Goal: Task Accomplishment & Management: Manage account settings

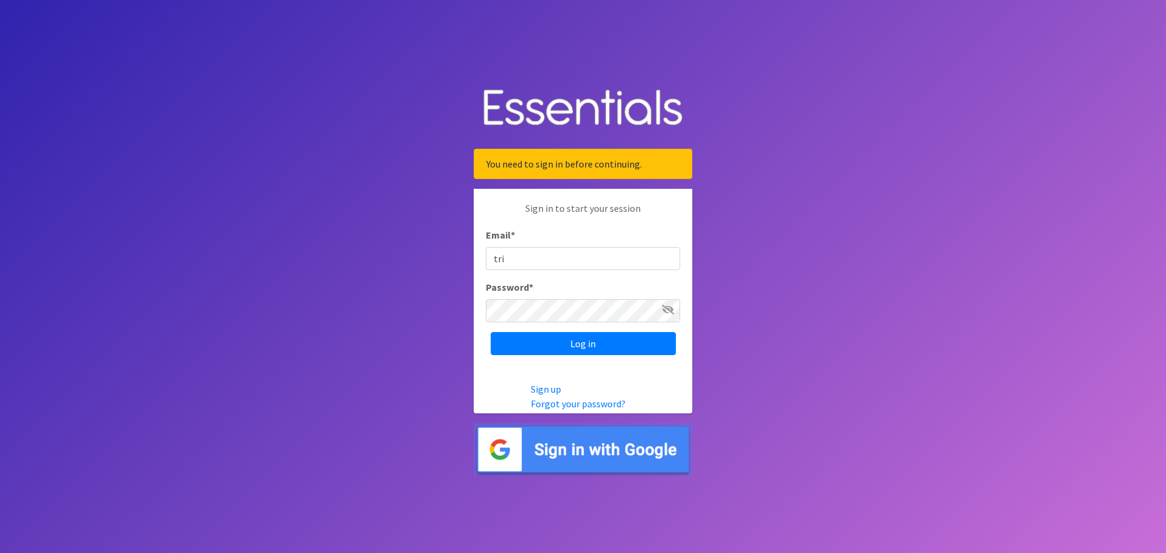
type input "[PERSON_NAME][EMAIL_ADDRESS][PERSON_NAME][DOMAIN_NAME]"
click at [491, 332] on input "Log in" at bounding box center [583, 343] width 185 height 23
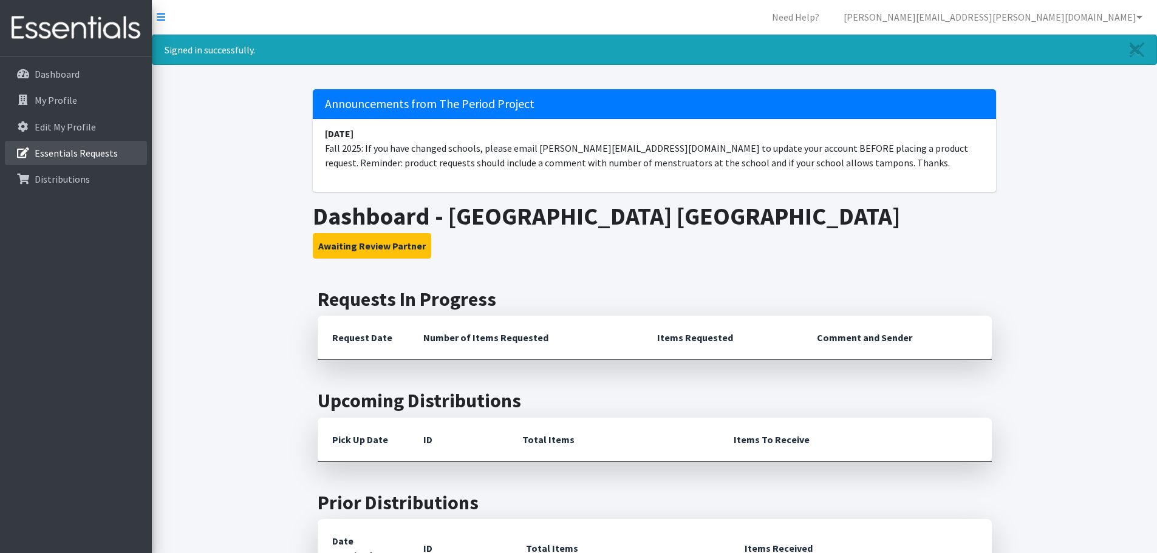
click at [87, 152] on p "Essentials Requests" at bounding box center [76, 153] width 83 height 12
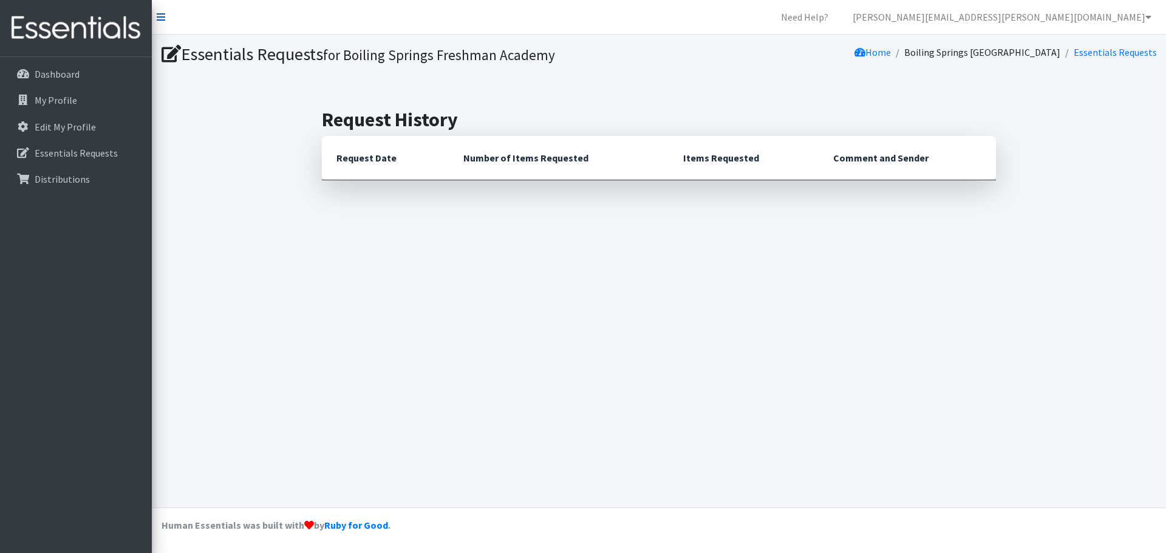
click at [161, 21] on icon at bounding box center [161, 17] width 9 height 10
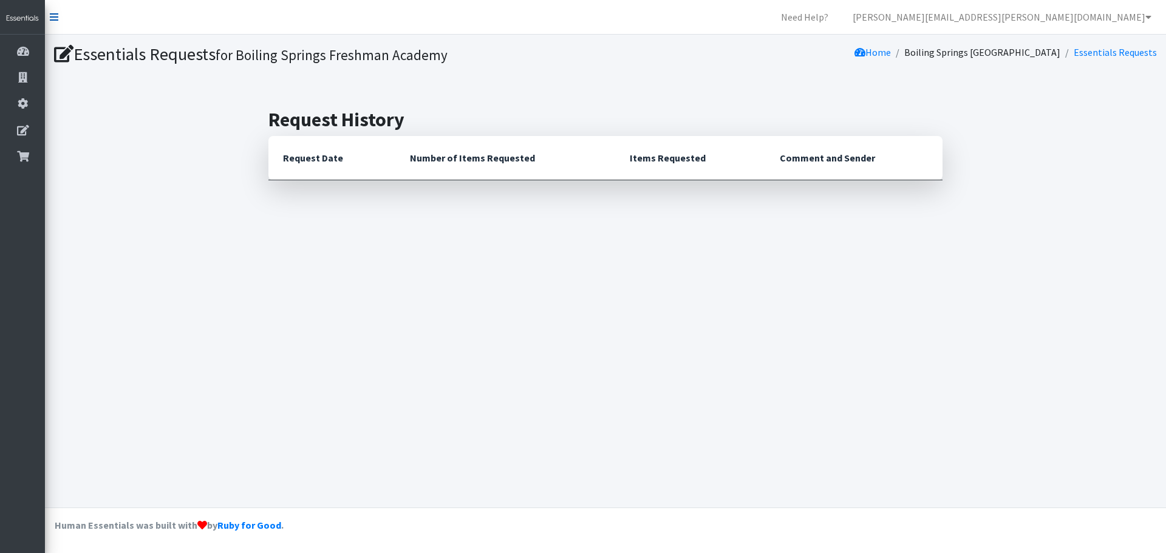
click at [56, 17] on icon at bounding box center [54, 17] width 9 height 10
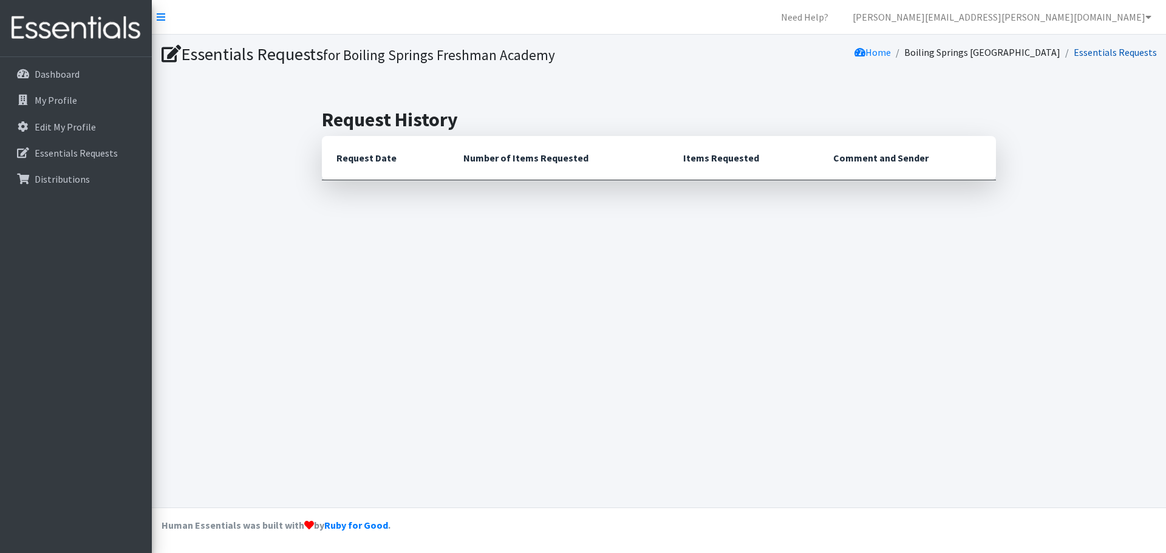
click at [1088, 52] on link "Essentials Requests" at bounding box center [1115, 52] width 83 height 12
click at [64, 73] on p "Dashboard" at bounding box center [57, 74] width 45 height 12
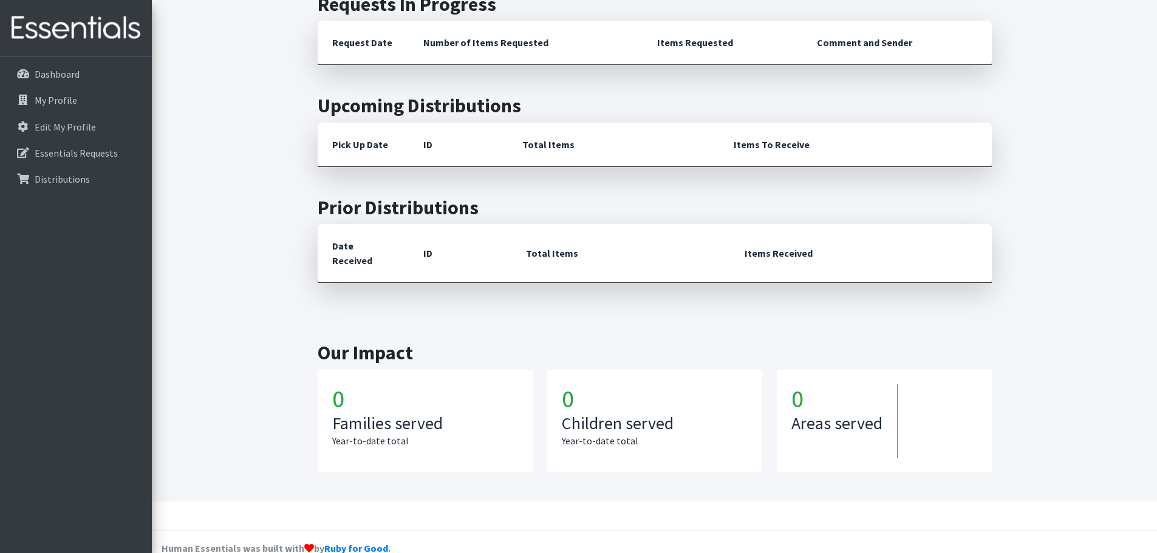
scroll to position [264, 0]
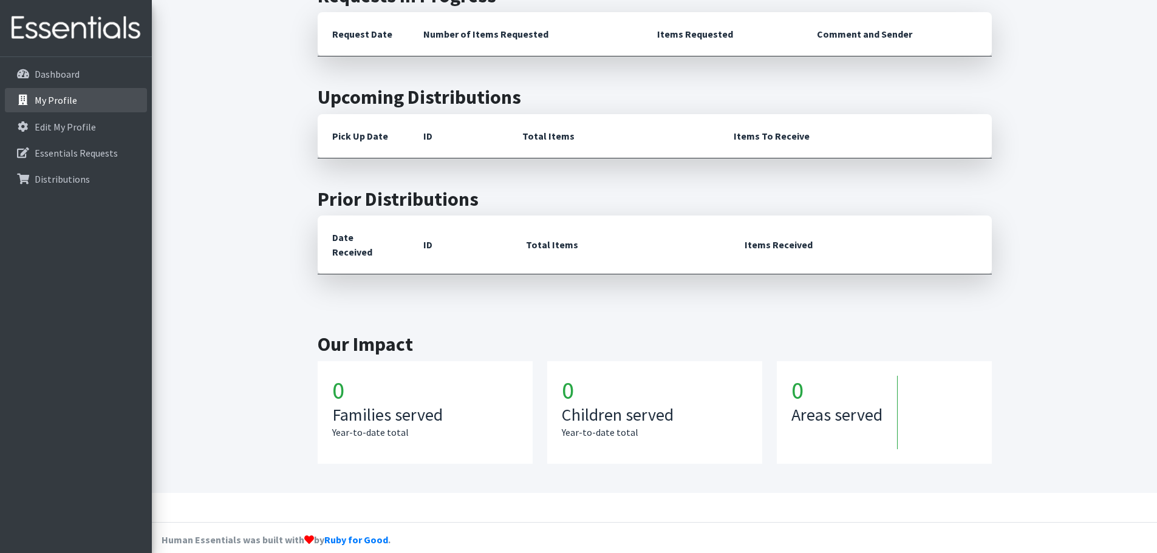
click at [63, 102] on p "My Profile" at bounding box center [56, 100] width 43 height 12
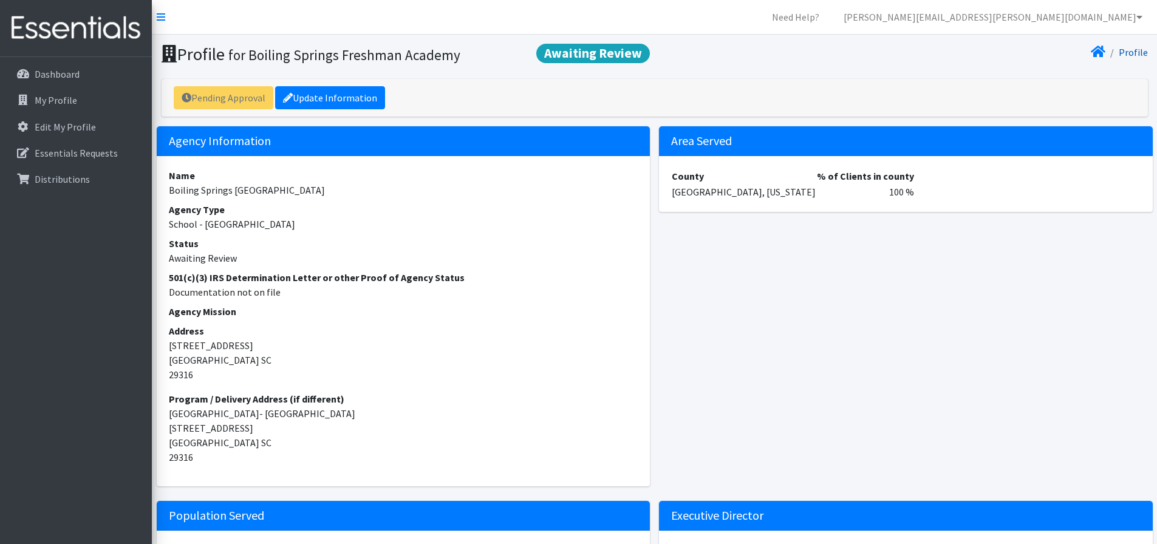
click at [1130, 50] on link "Profile" at bounding box center [1133, 52] width 29 height 12
click at [163, 13] on icon at bounding box center [161, 17] width 9 height 10
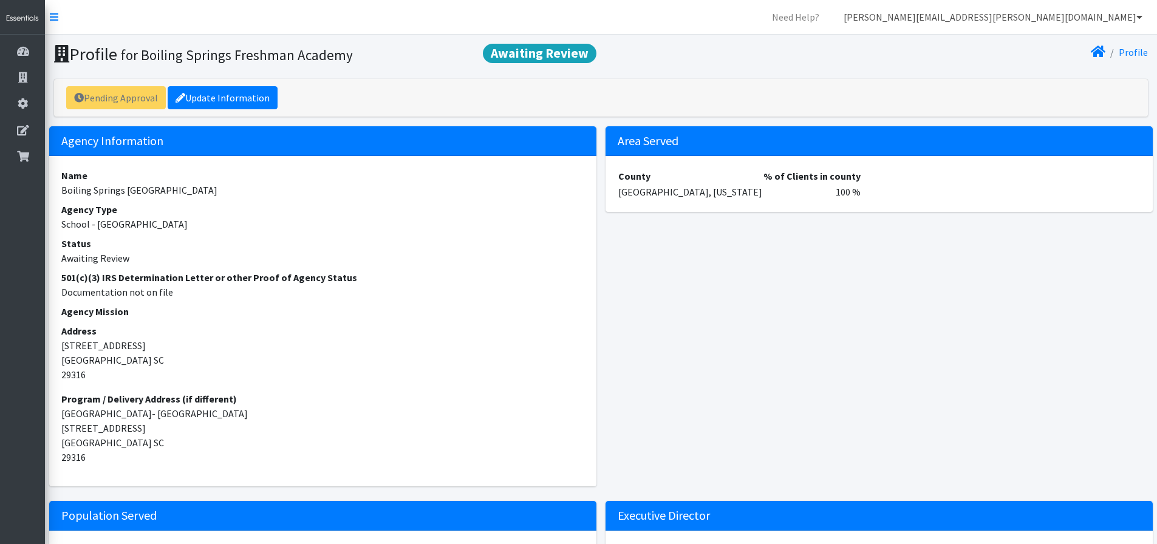
click at [1059, 16] on link "[PERSON_NAME][EMAIL_ADDRESS][PERSON_NAME][DOMAIN_NAME]" at bounding box center [993, 17] width 318 height 24
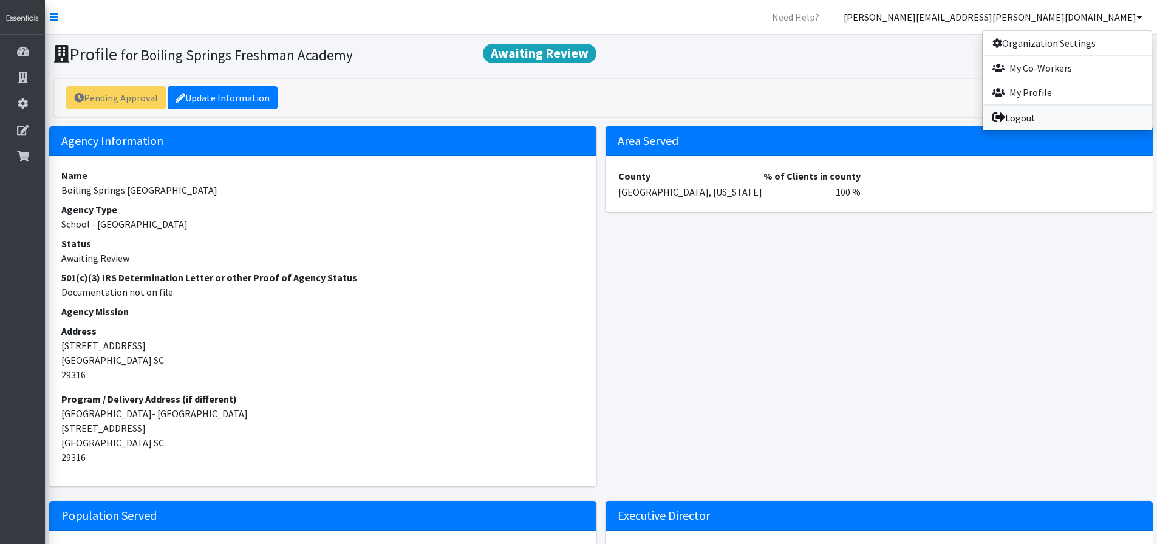
click at [1014, 118] on link "Logout" at bounding box center [1067, 118] width 169 height 24
